Goal: Find specific page/section: Find specific page/section

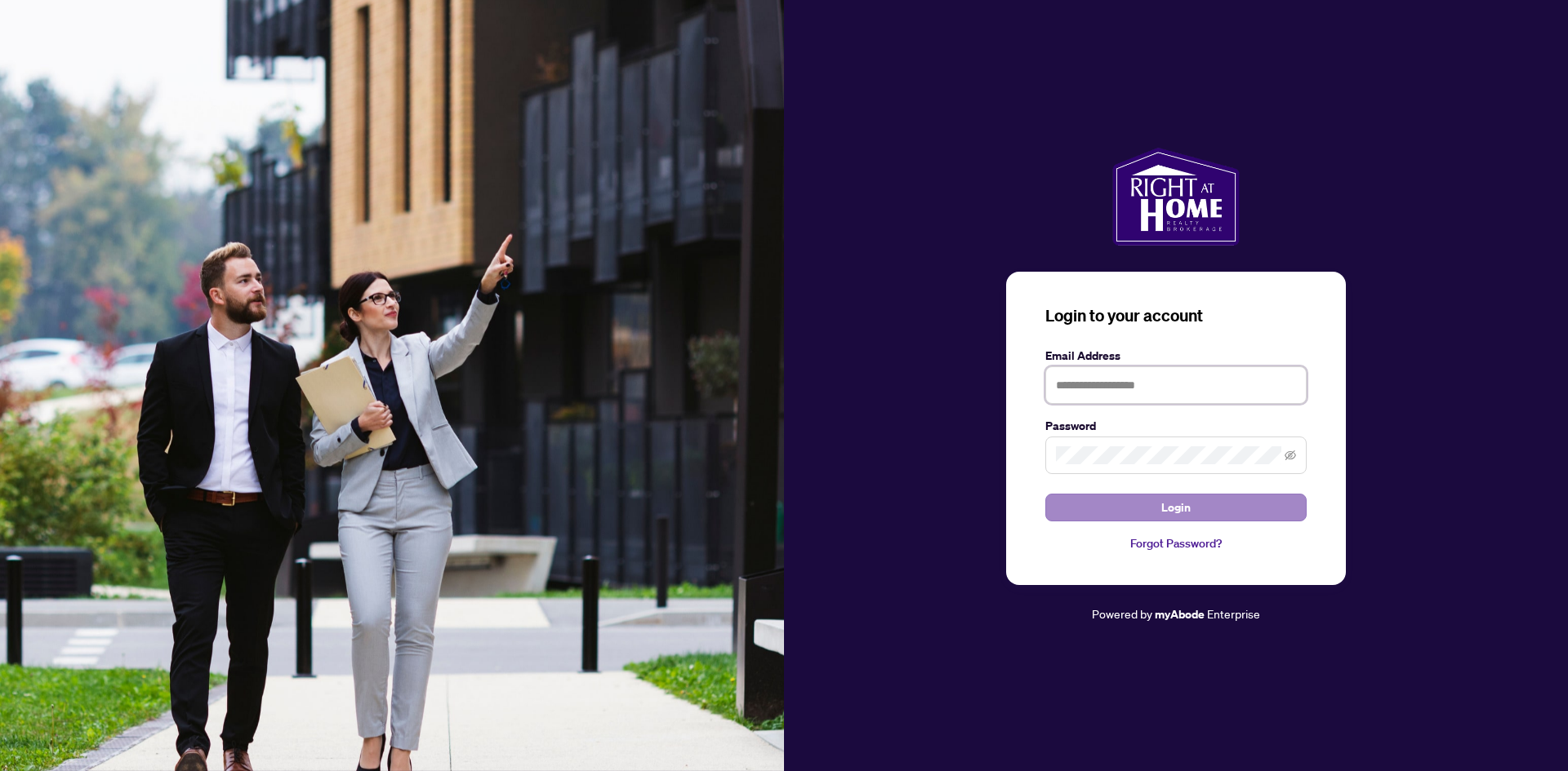
type input "**********"
click at [1092, 512] on button "Login" at bounding box center [1175, 507] width 262 height 28
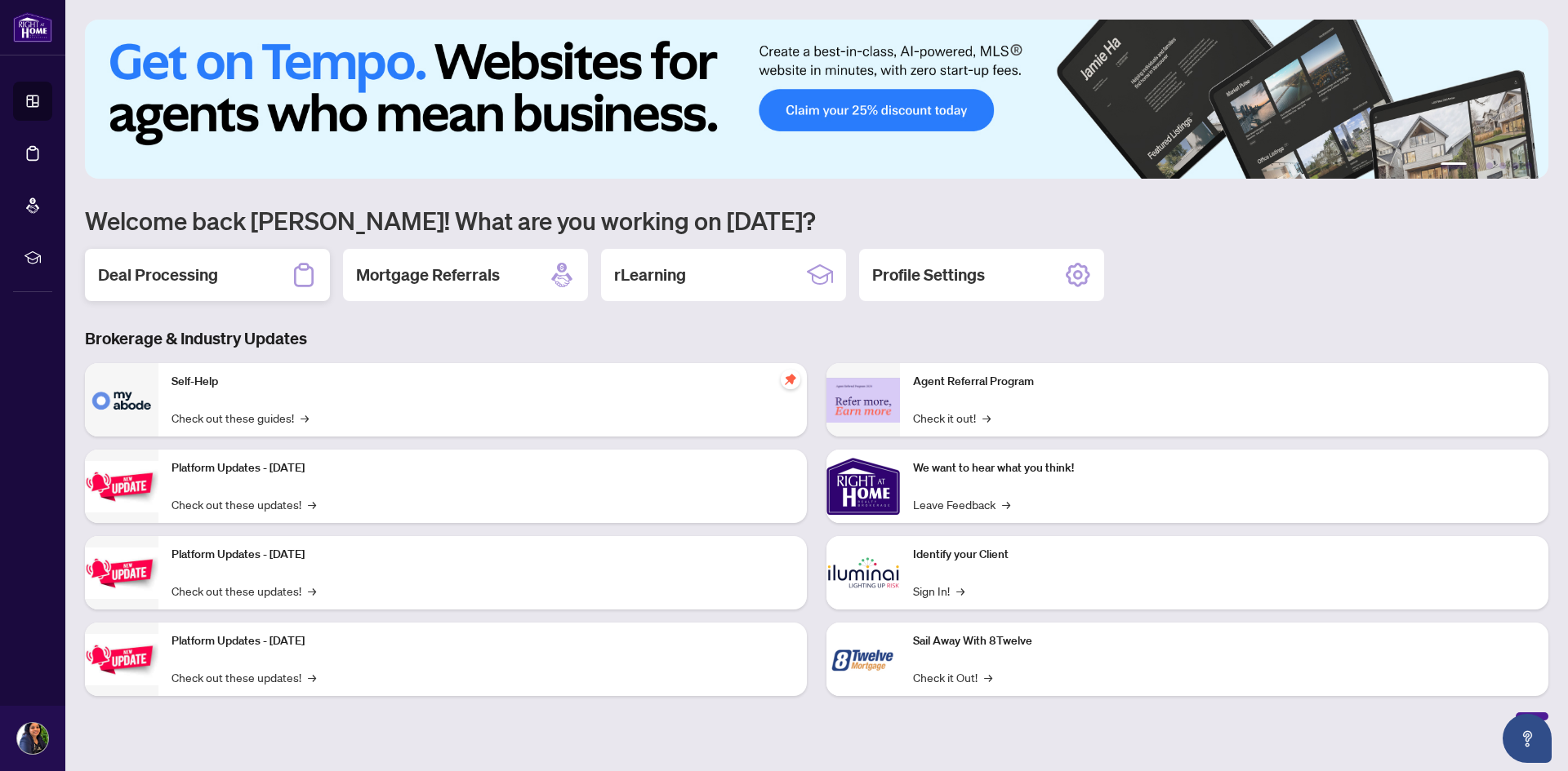
click at [191, 271] on h2 "Deal Processing" at bounding box center [158, 275] width 120 height 23
